Goal: Transaction & Acquisition: Obtain resource

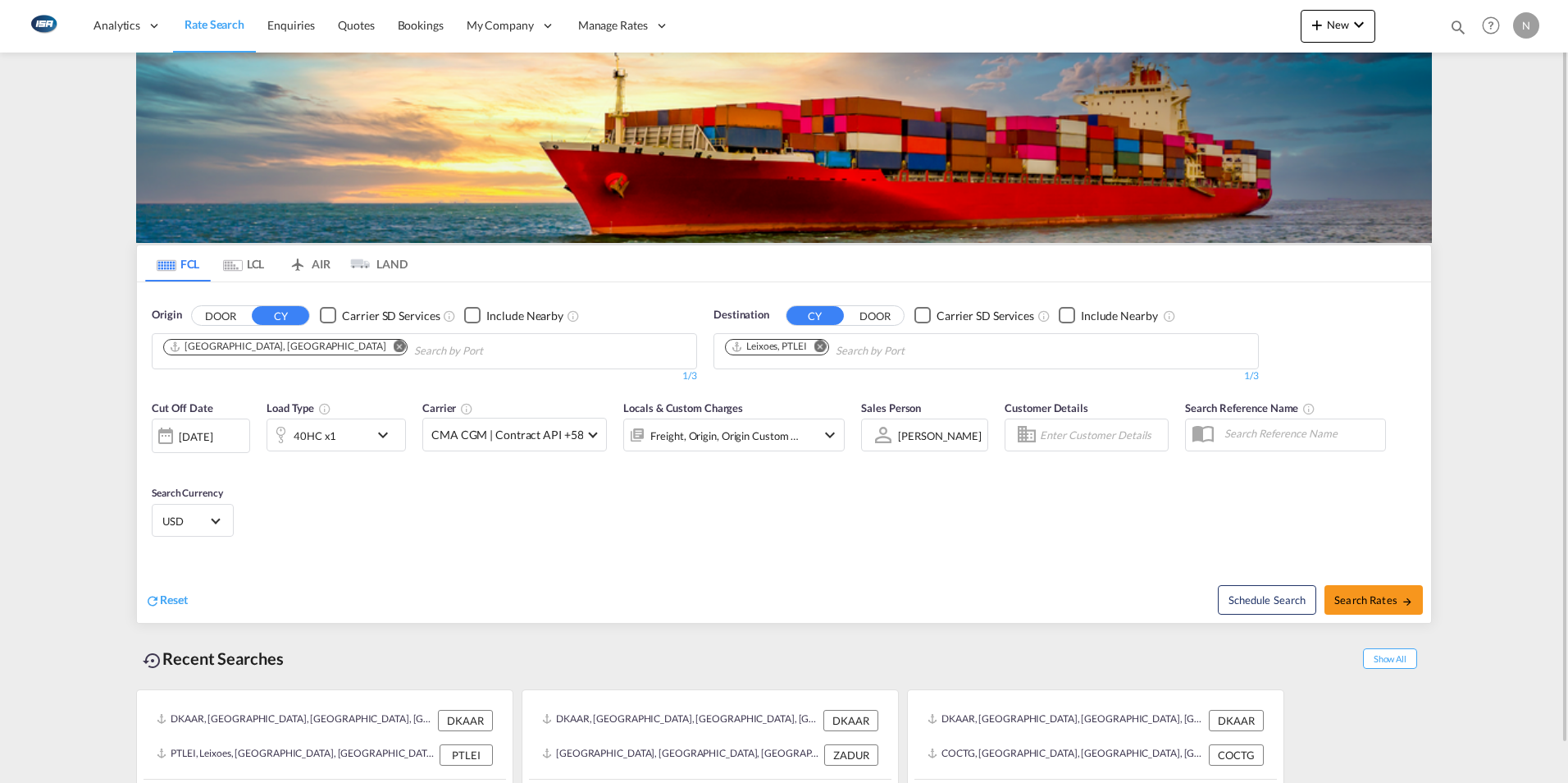
click at [826, 344] on md-icon "Remove" at bounding box center [820, 346] width 12 height 12
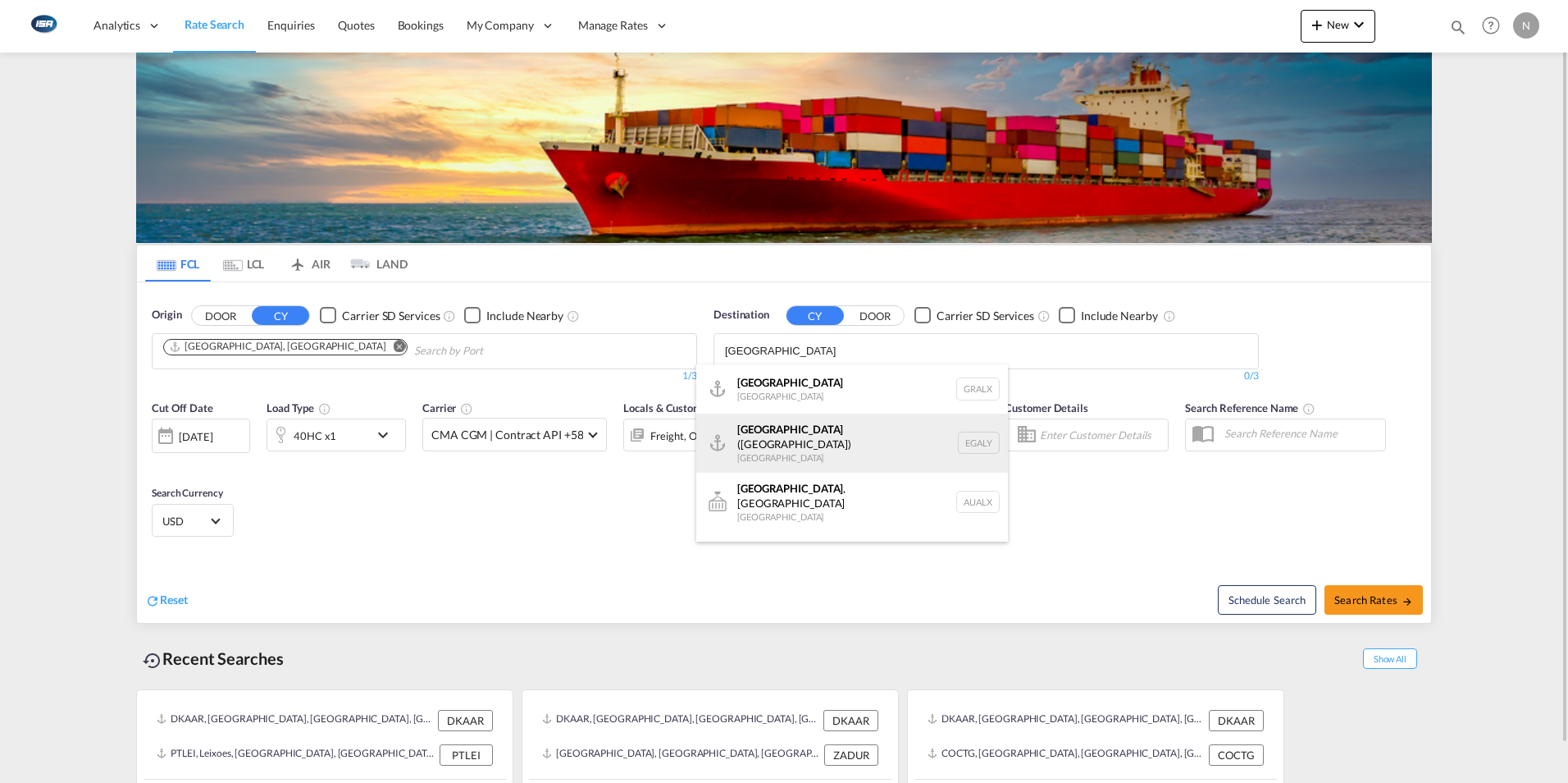
type input "[GEOGRAPHIC_DATA]"
click at [803, 427] on div "Alexandria ([GEOGRAPHIC_DATA]) [GEOGRAPHIC_DATA] EGALY" at bounding box center [852, 443] width 312 height 59
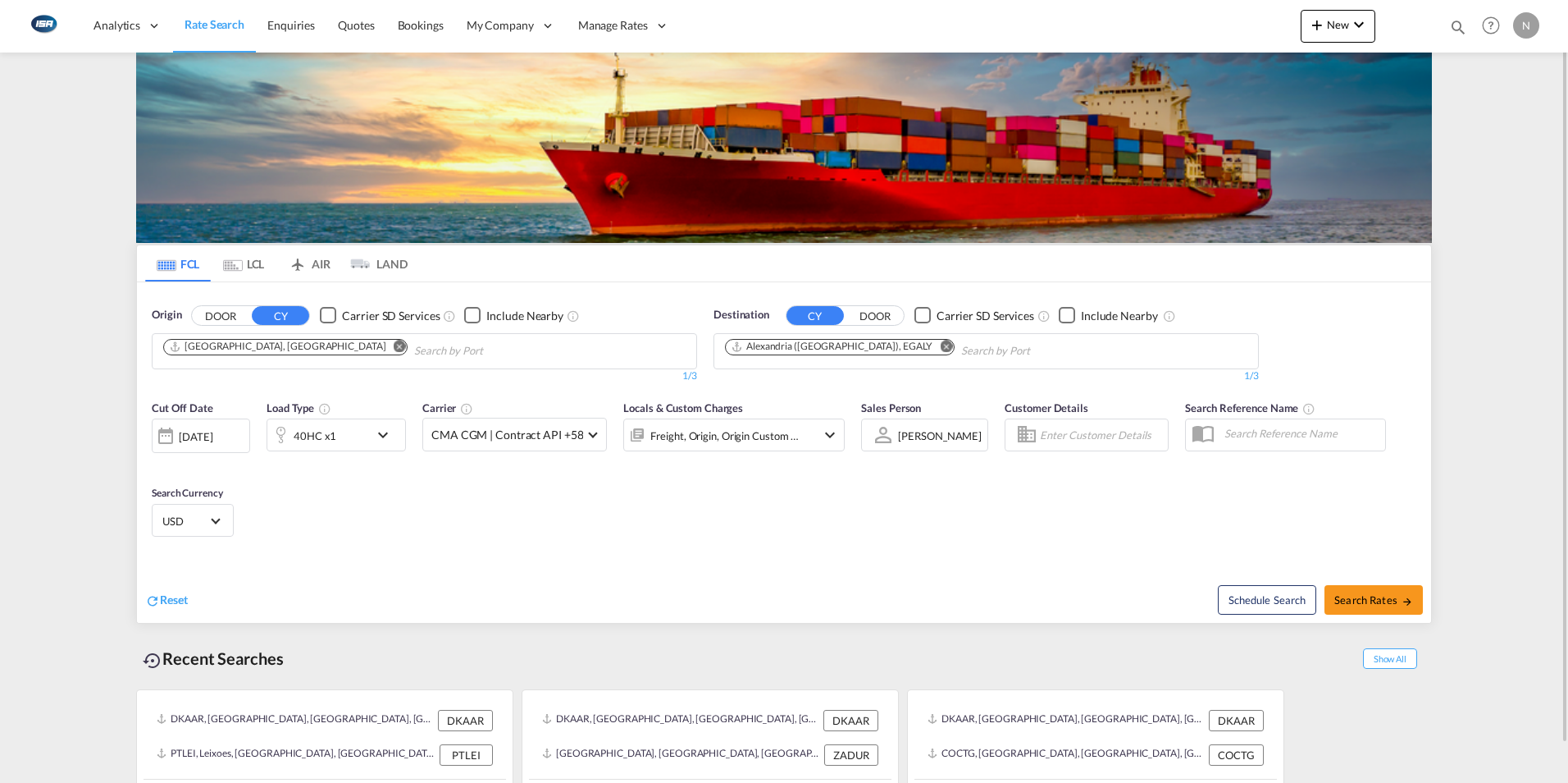
click at [208, 528] on md-select-value "USD" at bounding box center [192, 520] width 64 height 23
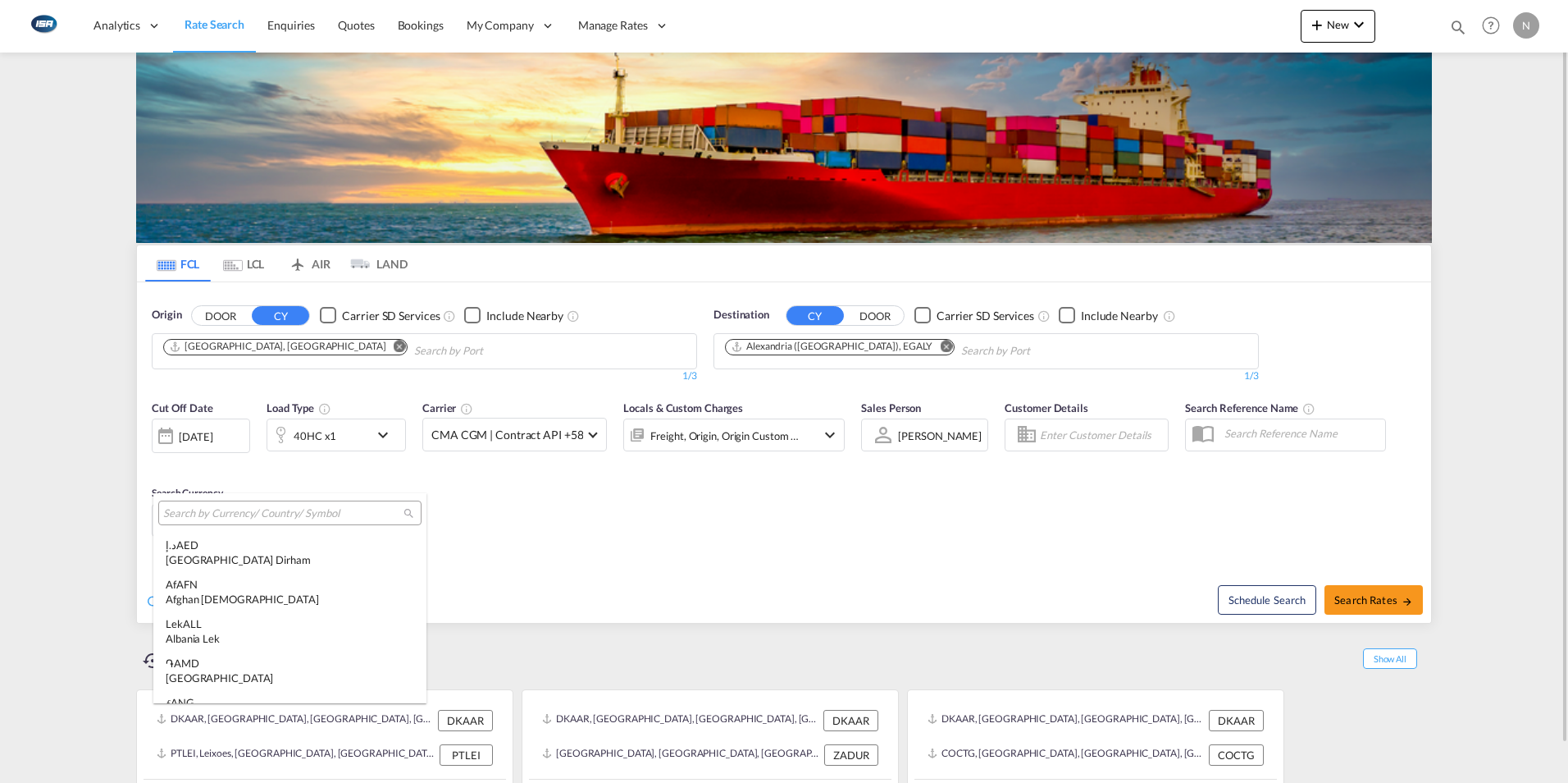
scroll to position [5664, 0]
click at [216, 515] on input "search" at bounding box center [284, 513] width 240 height 15
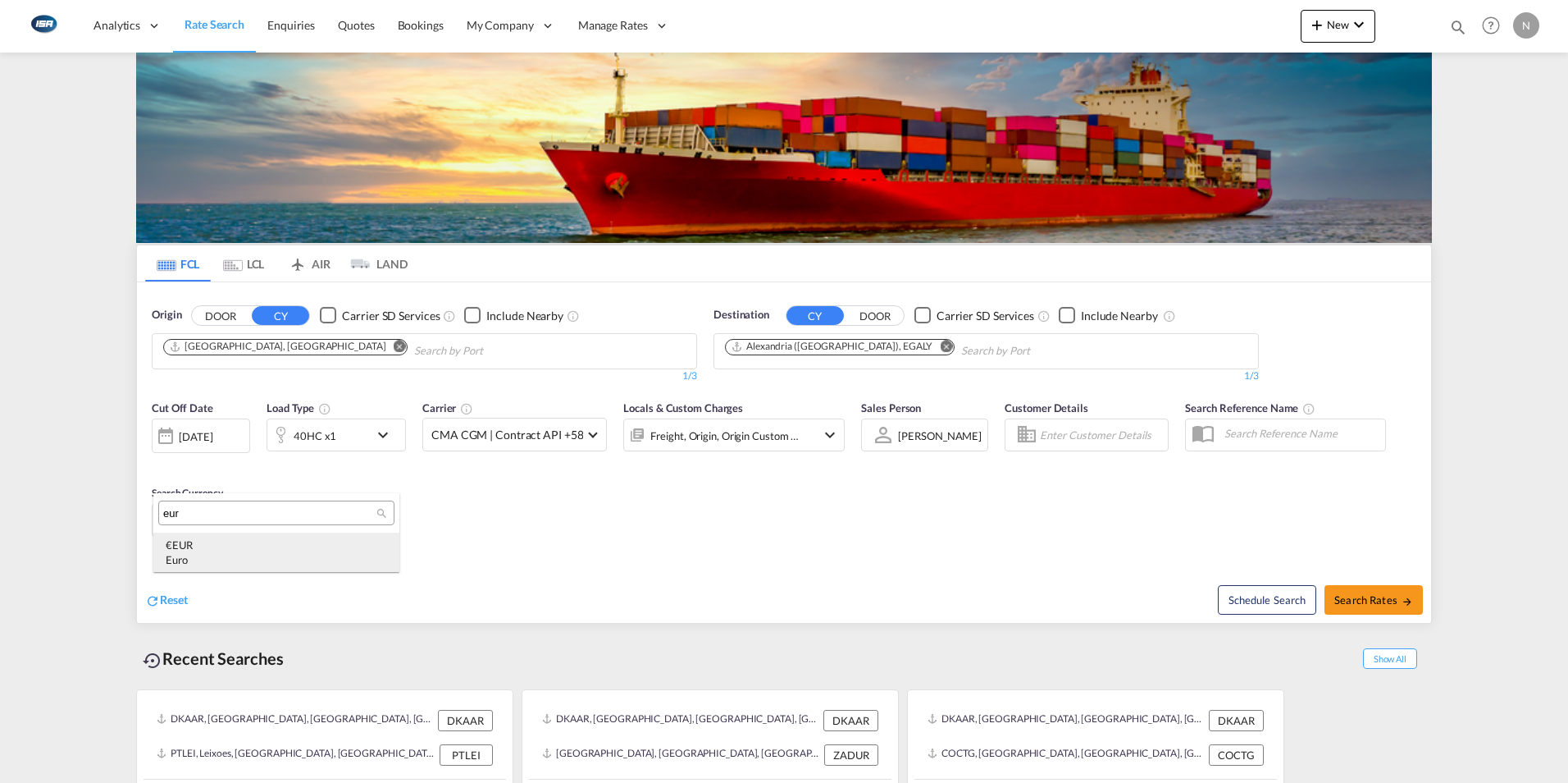
type input "eur"
click at [172, 547] on div "€ EUR Euro" at bounding box center [276, 552] width 221 height 30
click at [1366, 601] on span "Search Rates" at bounding box center [1373, 600] width 79 height 13
type input "DKAAR to EGALY / [DATE]"
